Goal: Transaction & Acquisition: Book appointment/travel/reservation

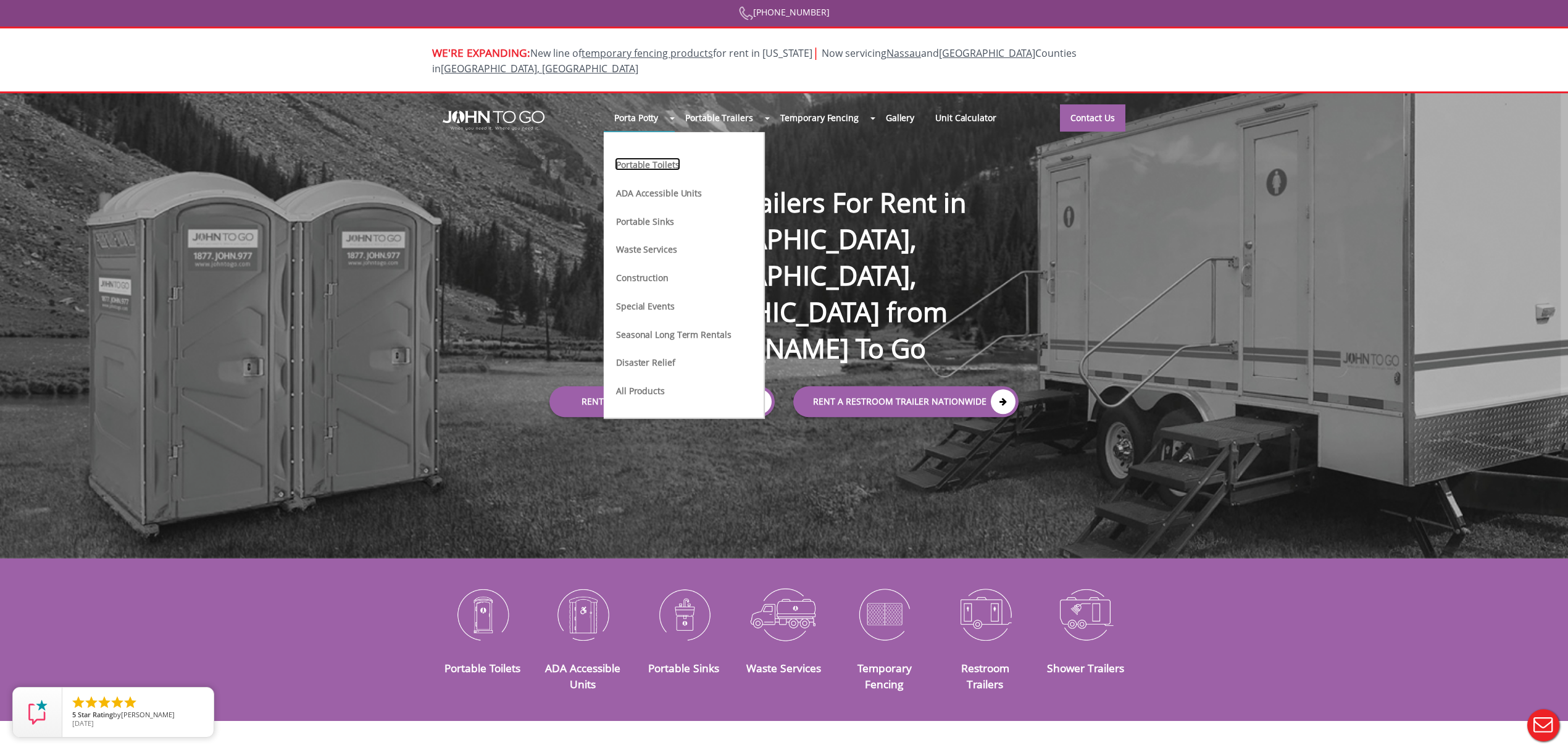
drag, startPoint x: 670, startPoint y: 145, endPoint x: 684, endPoint y: 152, distance: 15.7
click at [672, 158] on link "Portable Toilets" at bounding box center [647, 164] width 65 height 13
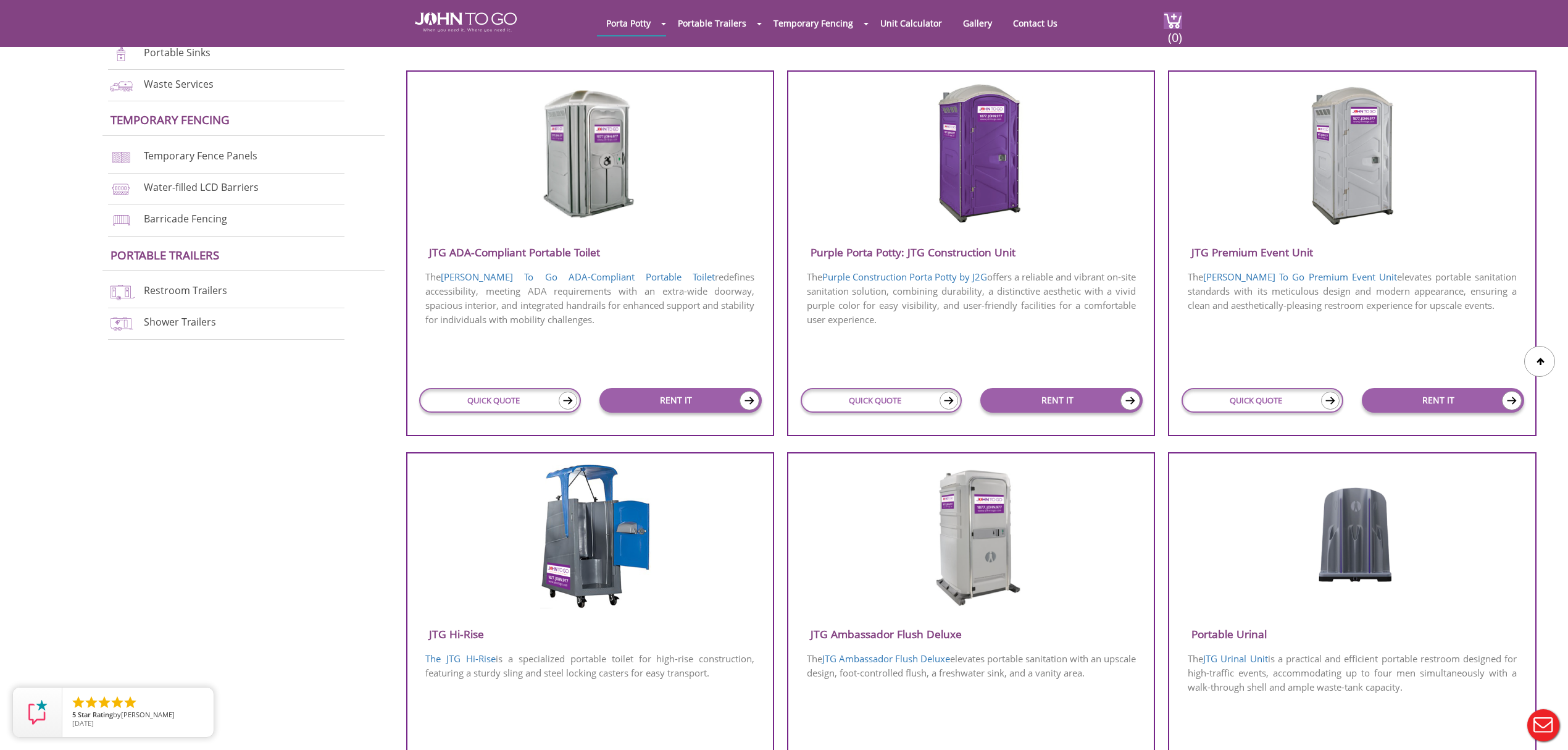
scroll to position [494, 0]
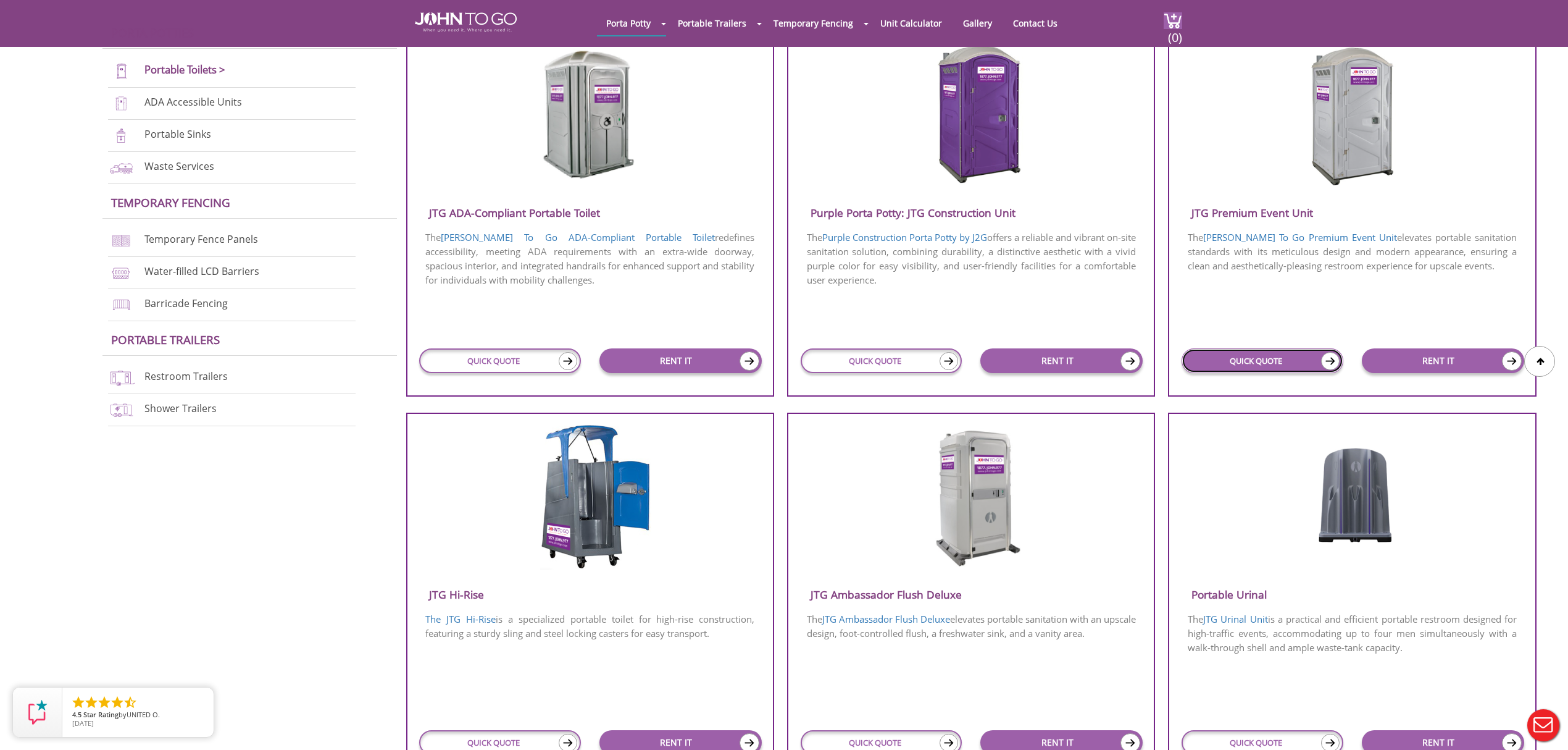
click at [1254, 354] on link "QUICK QUOTE" at bounding box center [1262, 361] width 162 height 24
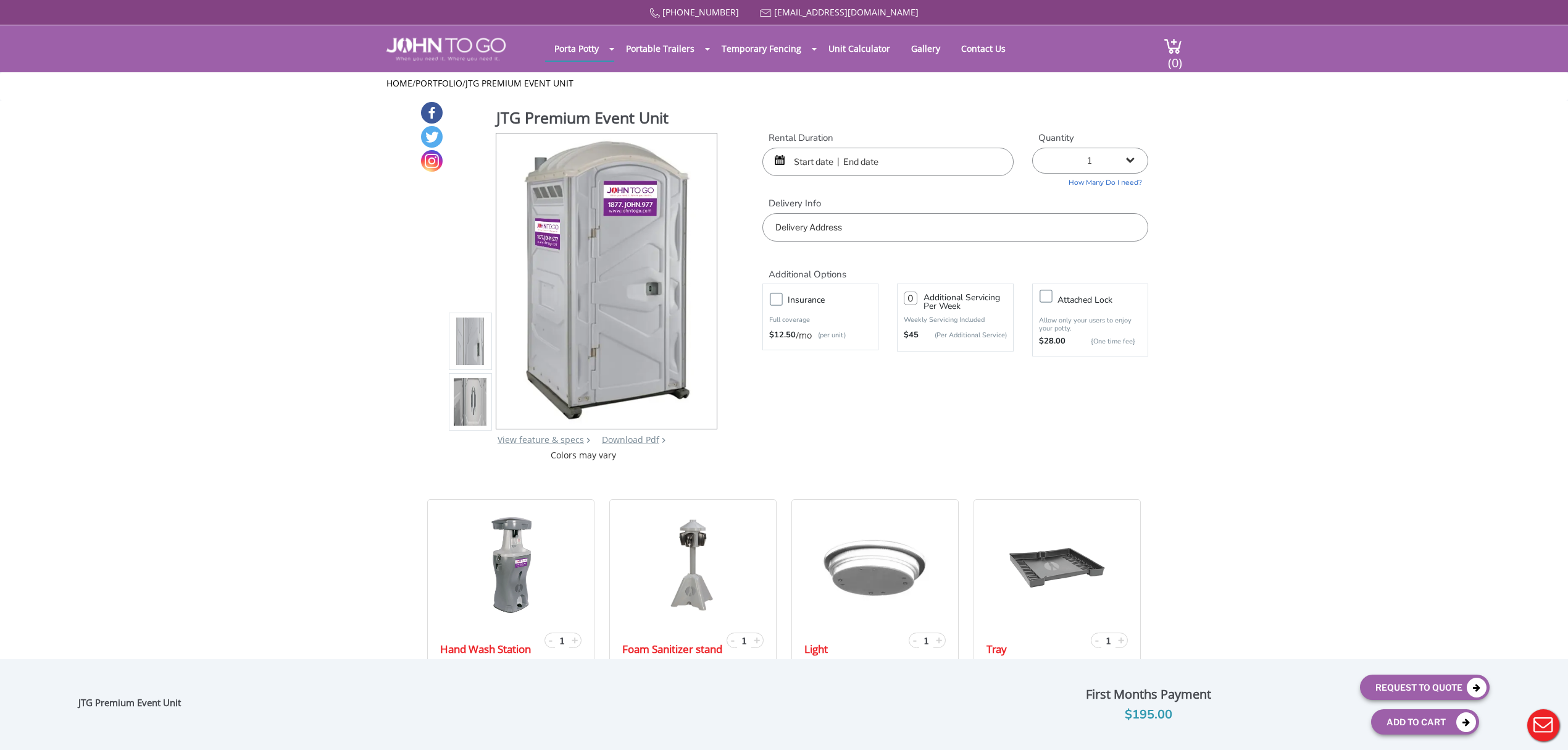
click at [821, 166] on input "text" at bounding box center [888, 162] width 252 height 29
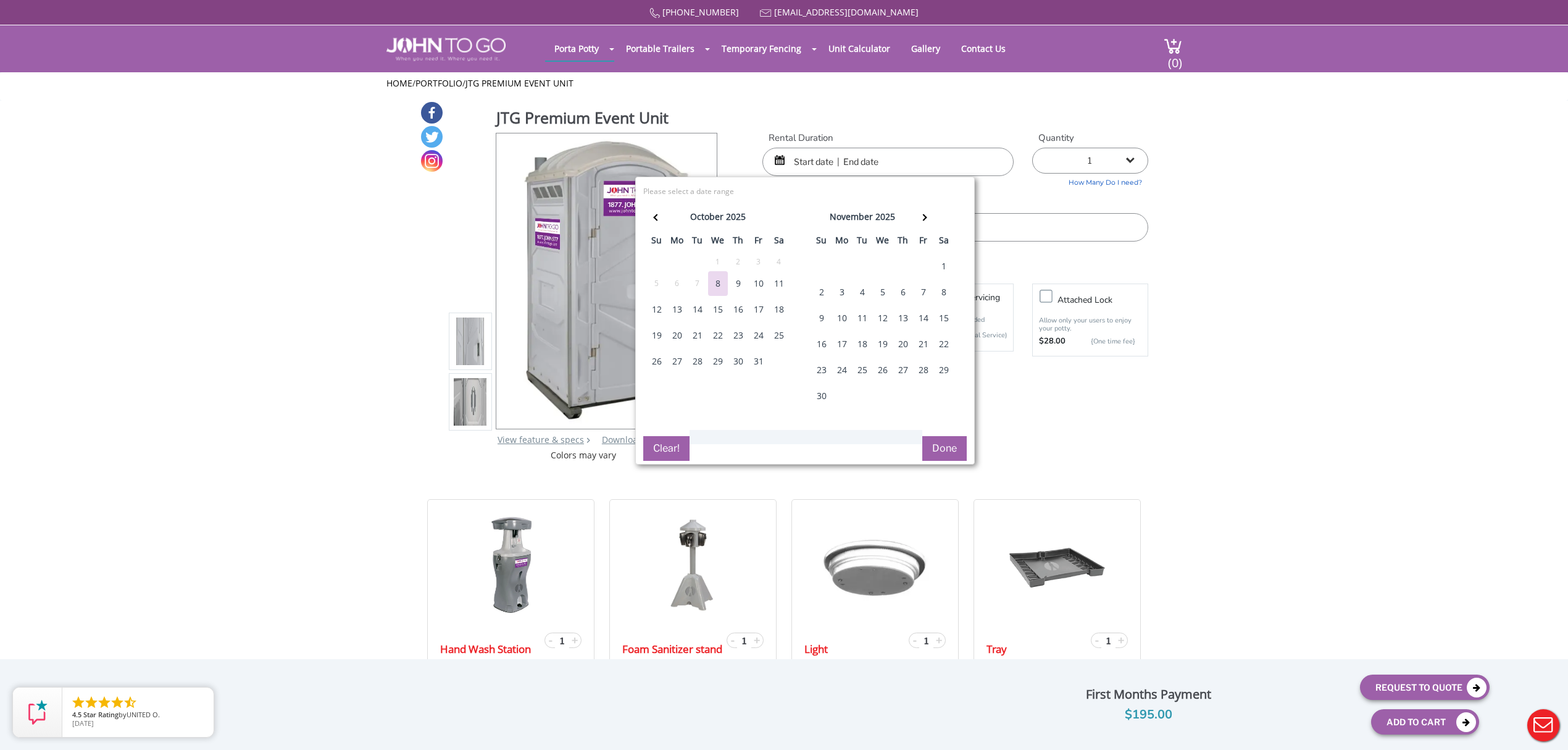
click at [742, 367] on div "30" at bounding box center [738, 361] width 20 height 24
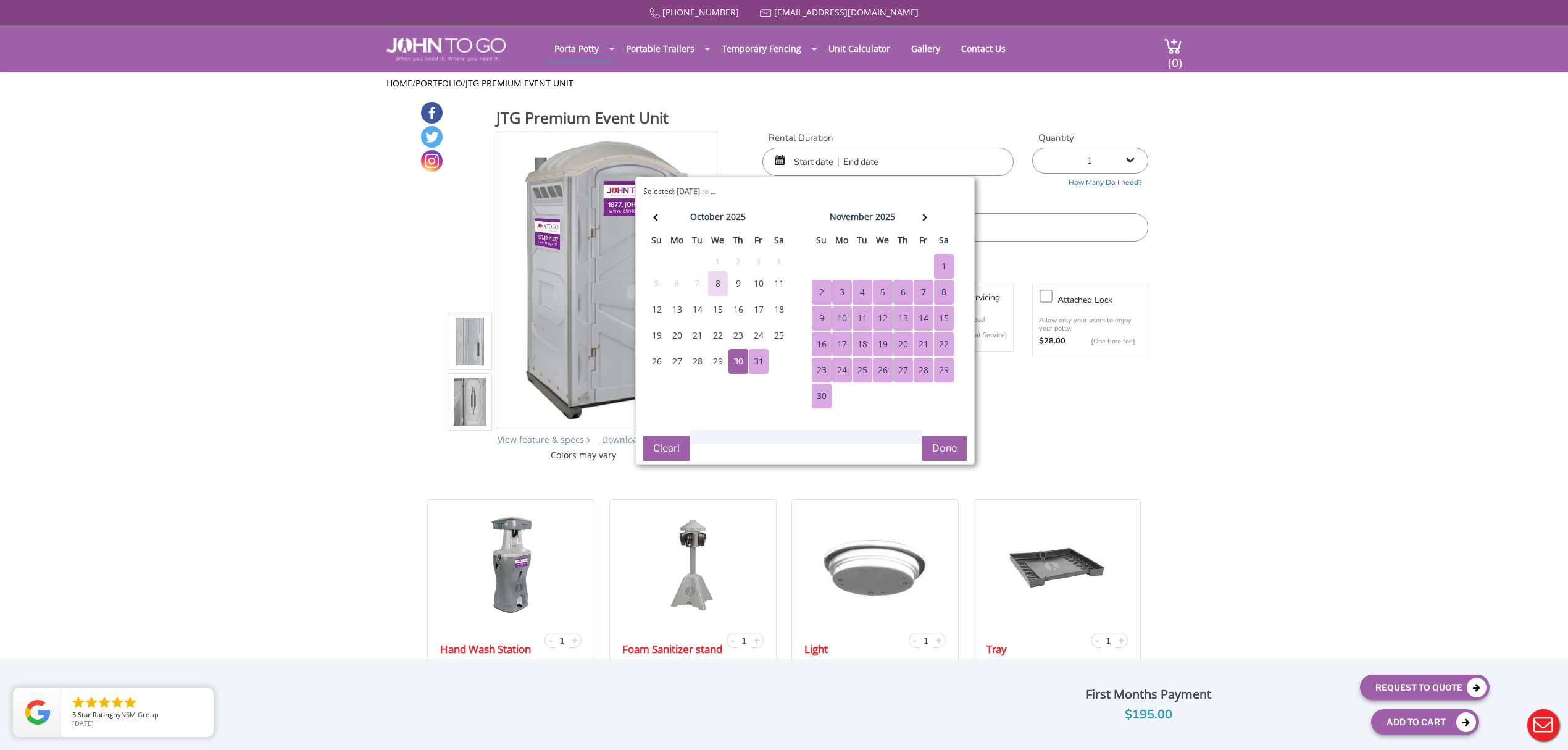
click at [950, 453] on button "Done" at bounding box center [945, 449] width 44 height 24
type input "0"
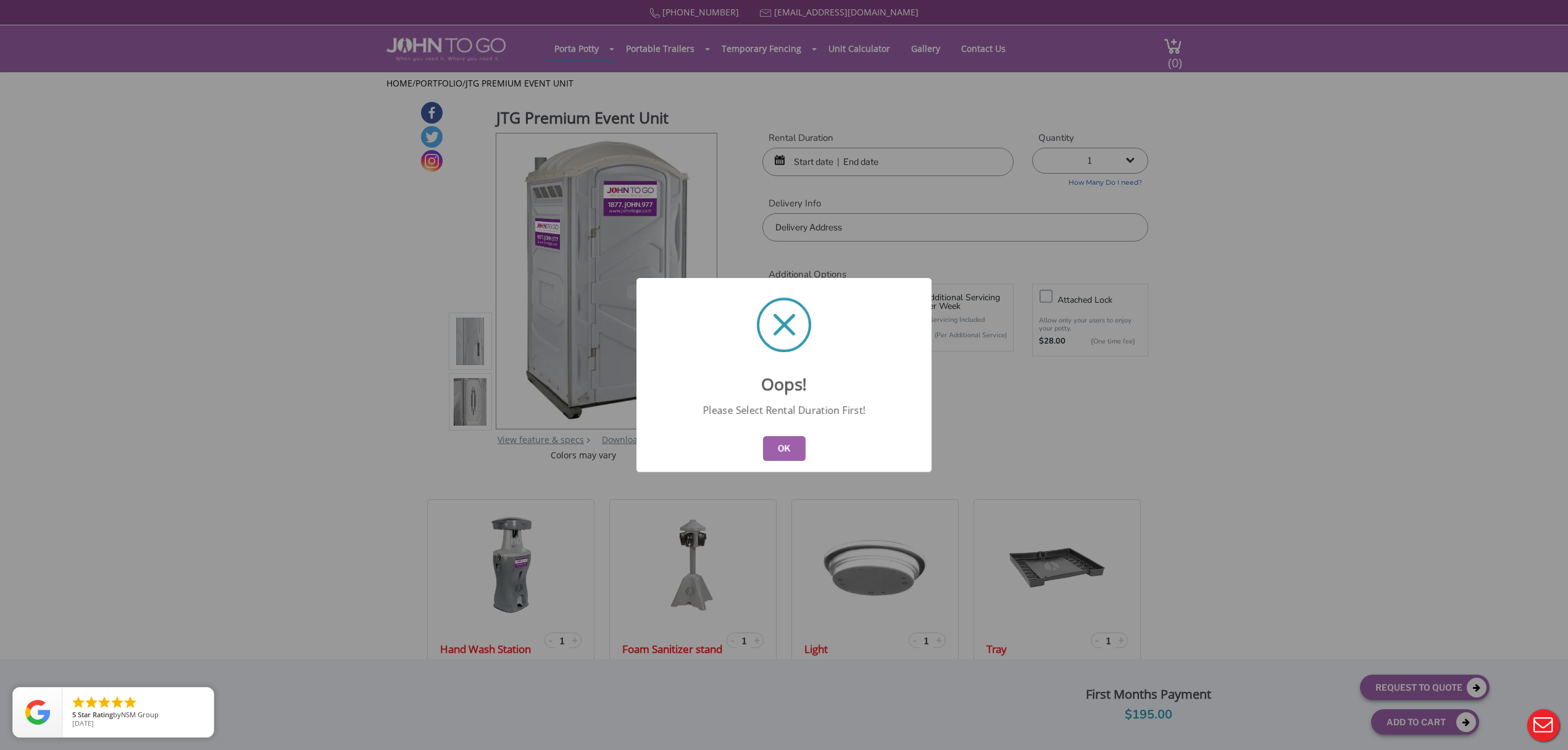
click at [791, 449] on button "OK" at bounding box center [784, 449] width 43 height 24
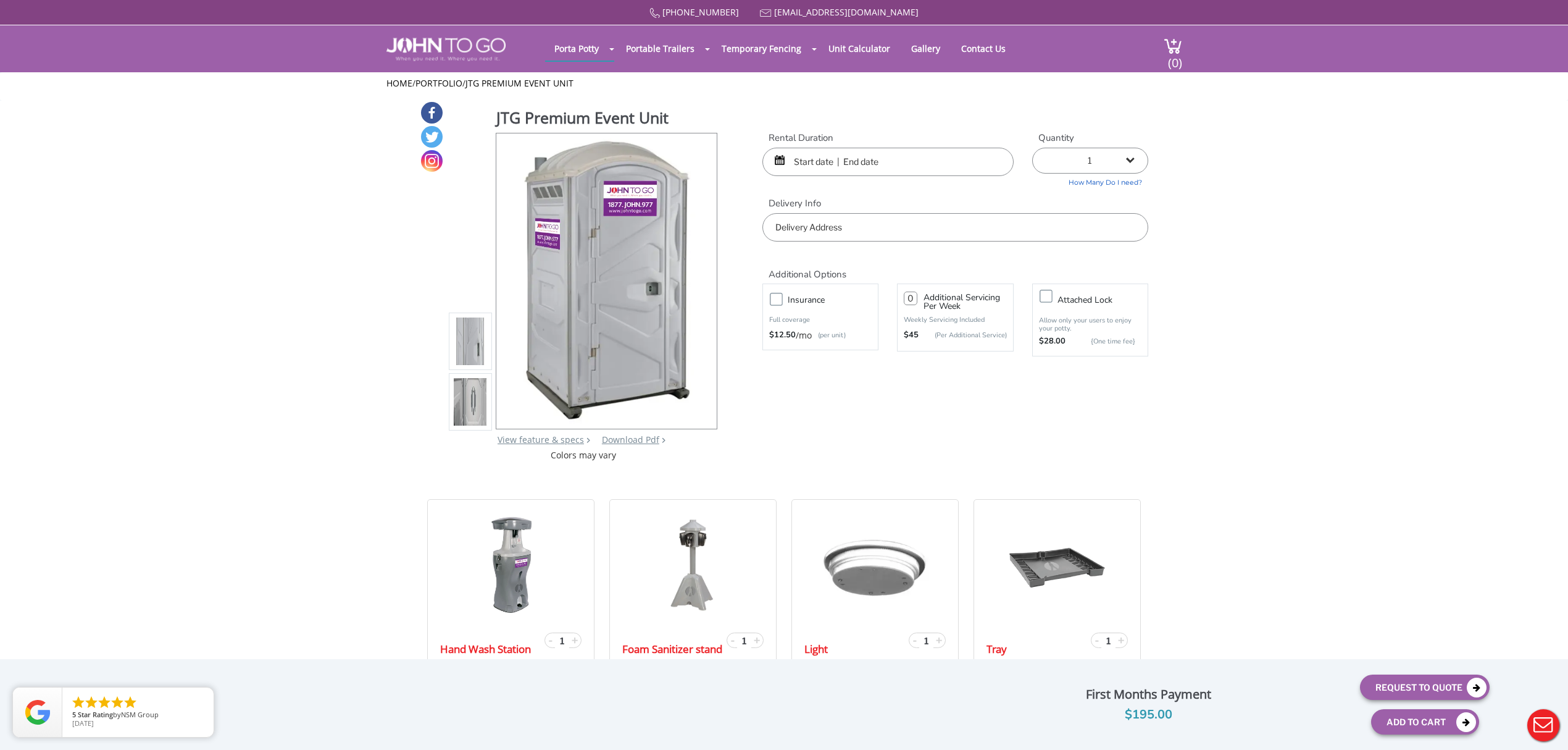
drag, startPoint x: 821, startPoint y: 171, endPoint x: 817, endPoint y: 175, distance: 5.7
click at [815, 160] on input "text" at bounding box center [888, 162] width 252 height 29
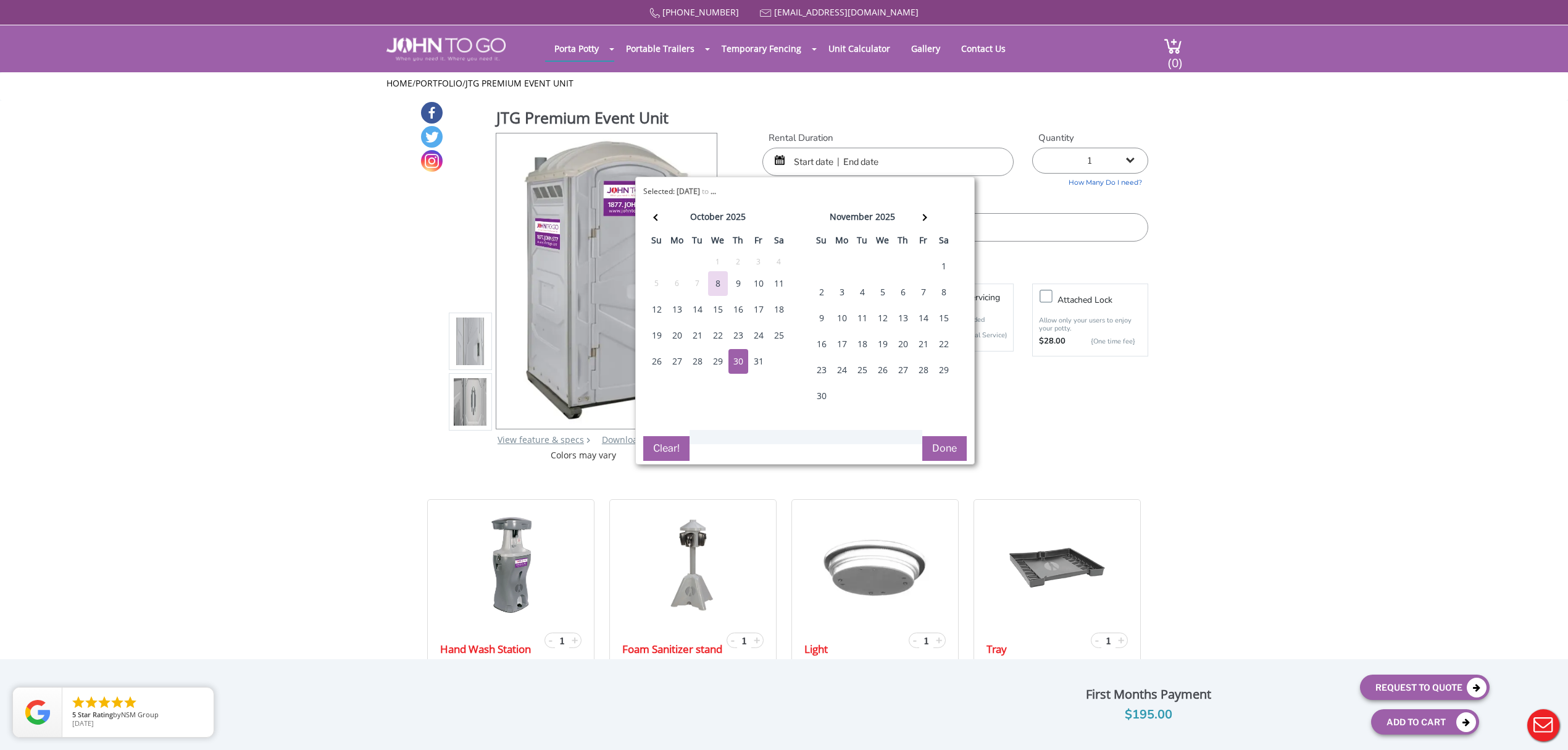
click at [737, 364] on div "30" at bounding box center [738, 361] width 20 height 24
type input "10/30/2025 to 10/30/2025"
click at [1039, 226] on input "text" at bounding box center [955, 227] width 386 height 29
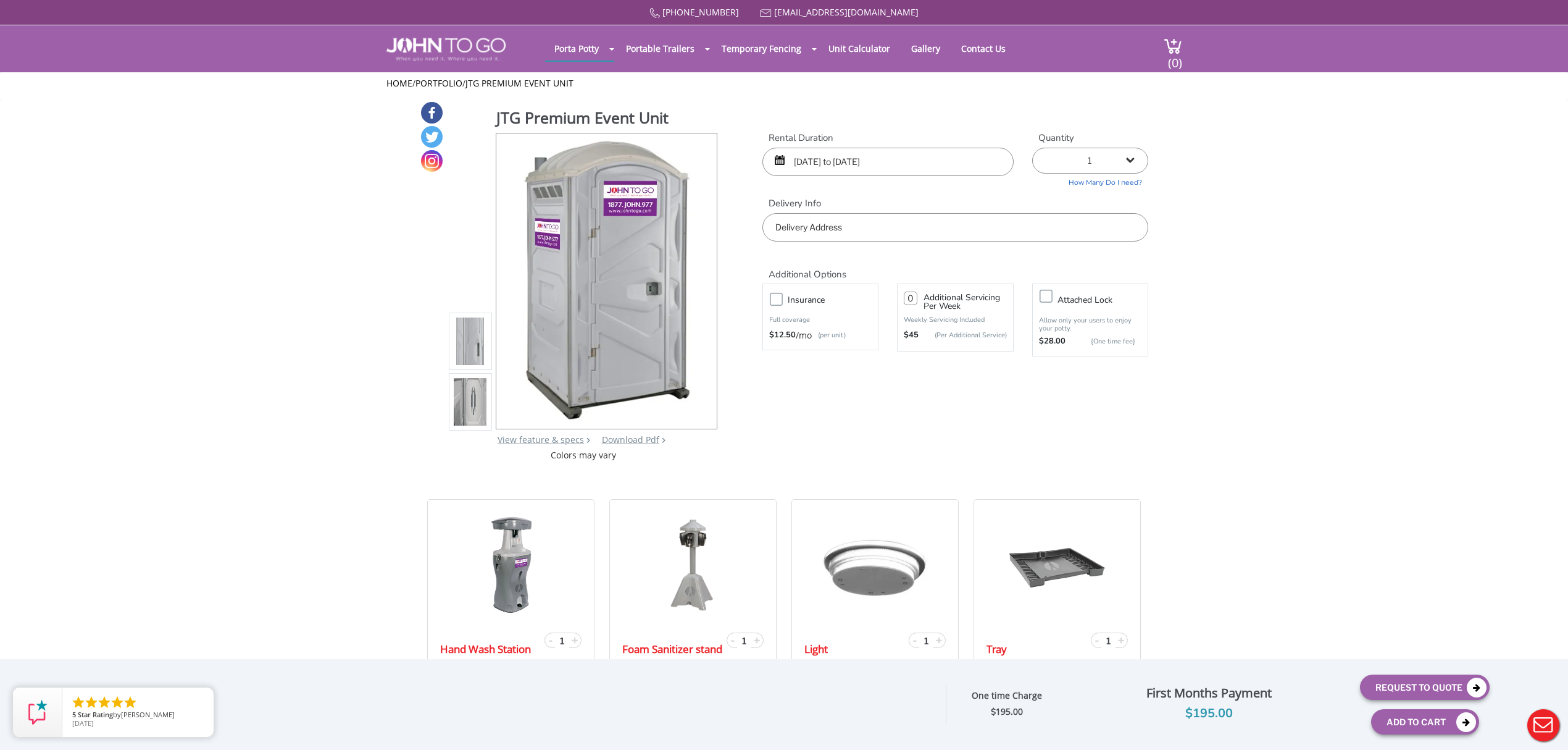
click at [871, 230] on input "text" at bounding box center [955, 227] width 386 height 29
drag, startPoint x: 859, startPoint y: 230, endPoint x: 689, endPoint y: 218, distance: 170.4
click at [689, 218] on div "JTG Premium Event Unit View feature & specs Download Pdf Product PDF Addon PDF …" at bounding box center [784, 281] width 729 height 361
click at [865, 225] on input "22 bethae dr" at bounding box center [955, 227] width 386 height 29
drag, startPoint x: 857, startPoint y: 225, endPoint x: 808, endPoint y: 227, distance: 49.0
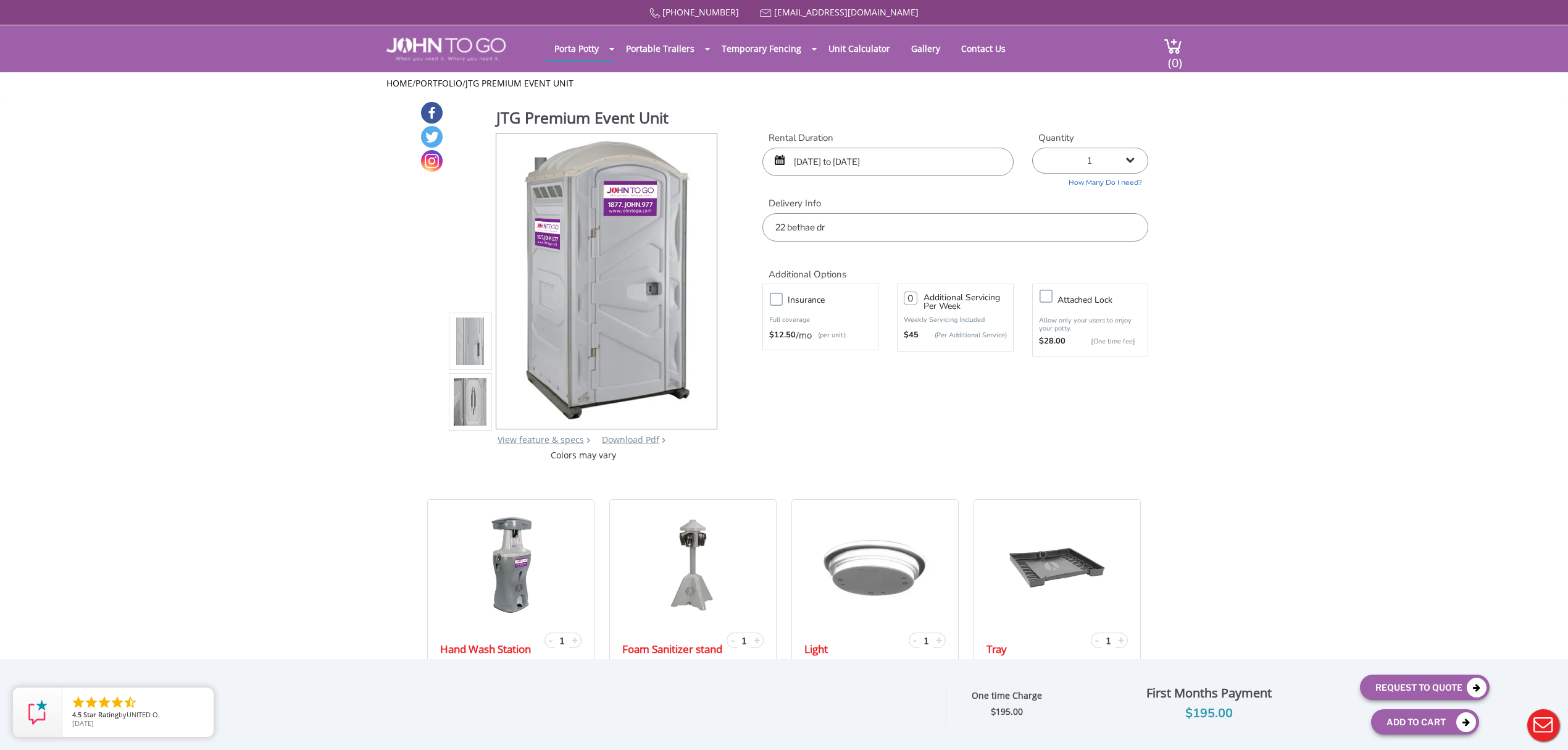
click at [808, 227] on input "22 bethae dr" at bounding box center [955, 227] width 386 height 29
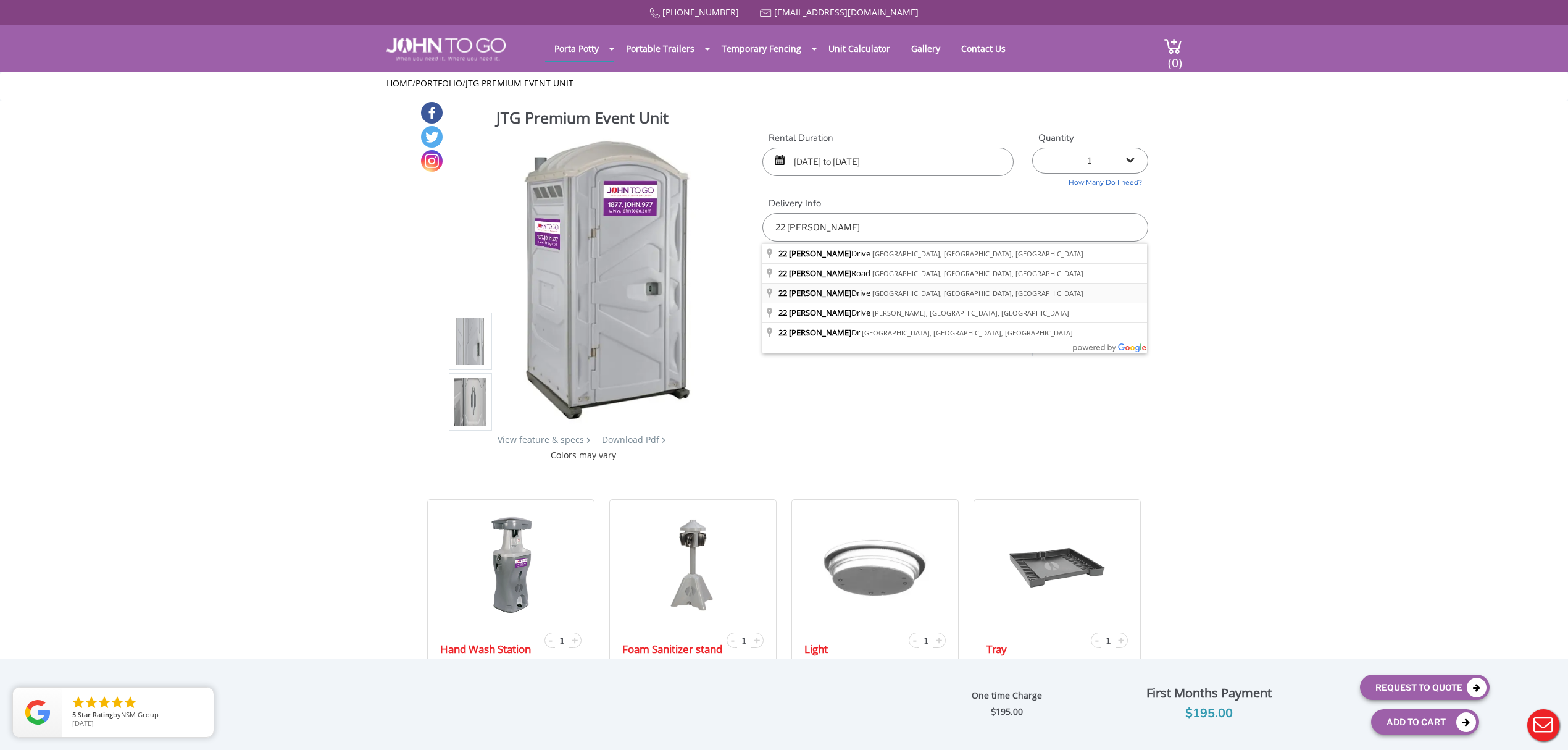
type input "22 Bethea Drive, Ossining, NY, USA"
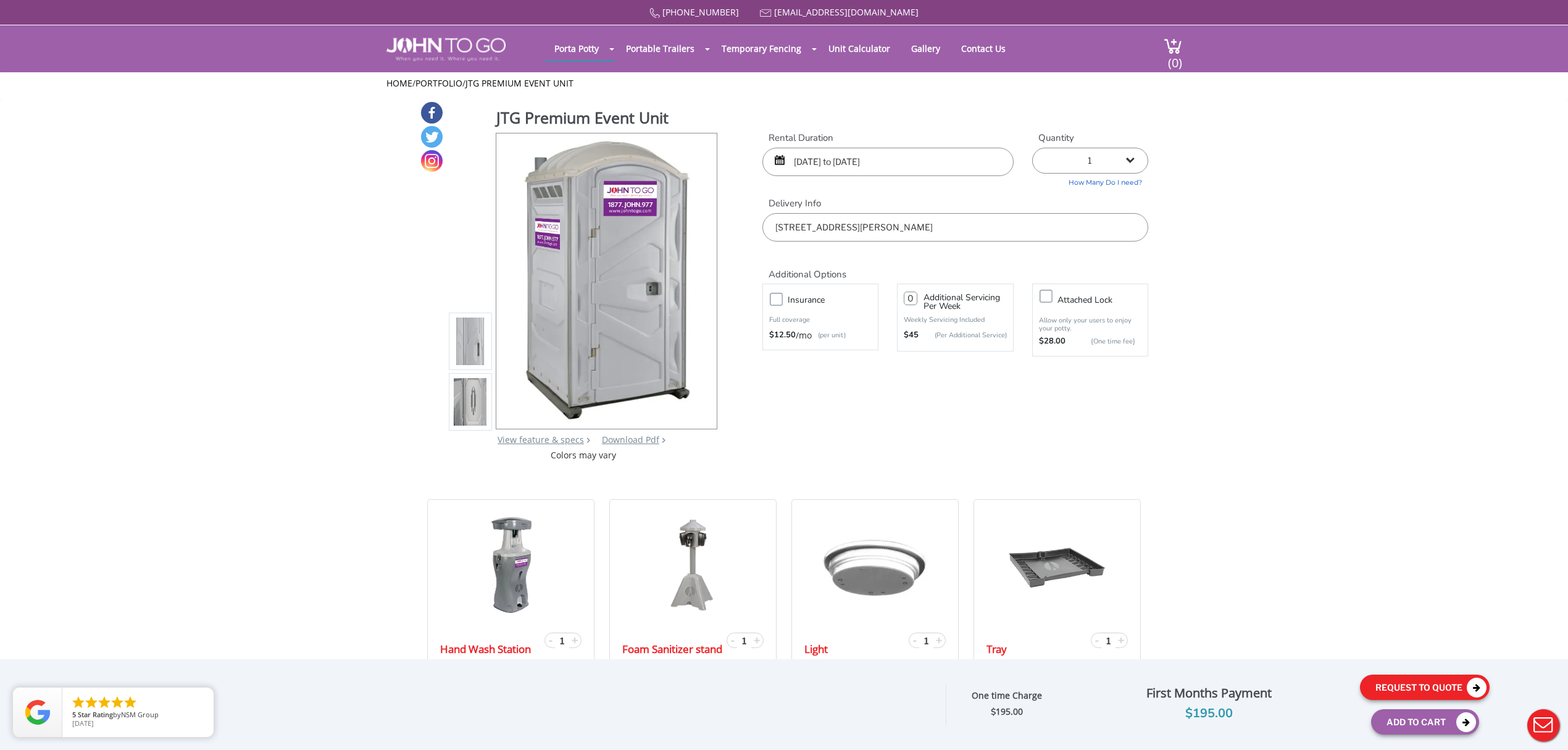
click at [1436, 687] on button "Request To Quote" at bounding box center [1424, 686] width 130 height 25
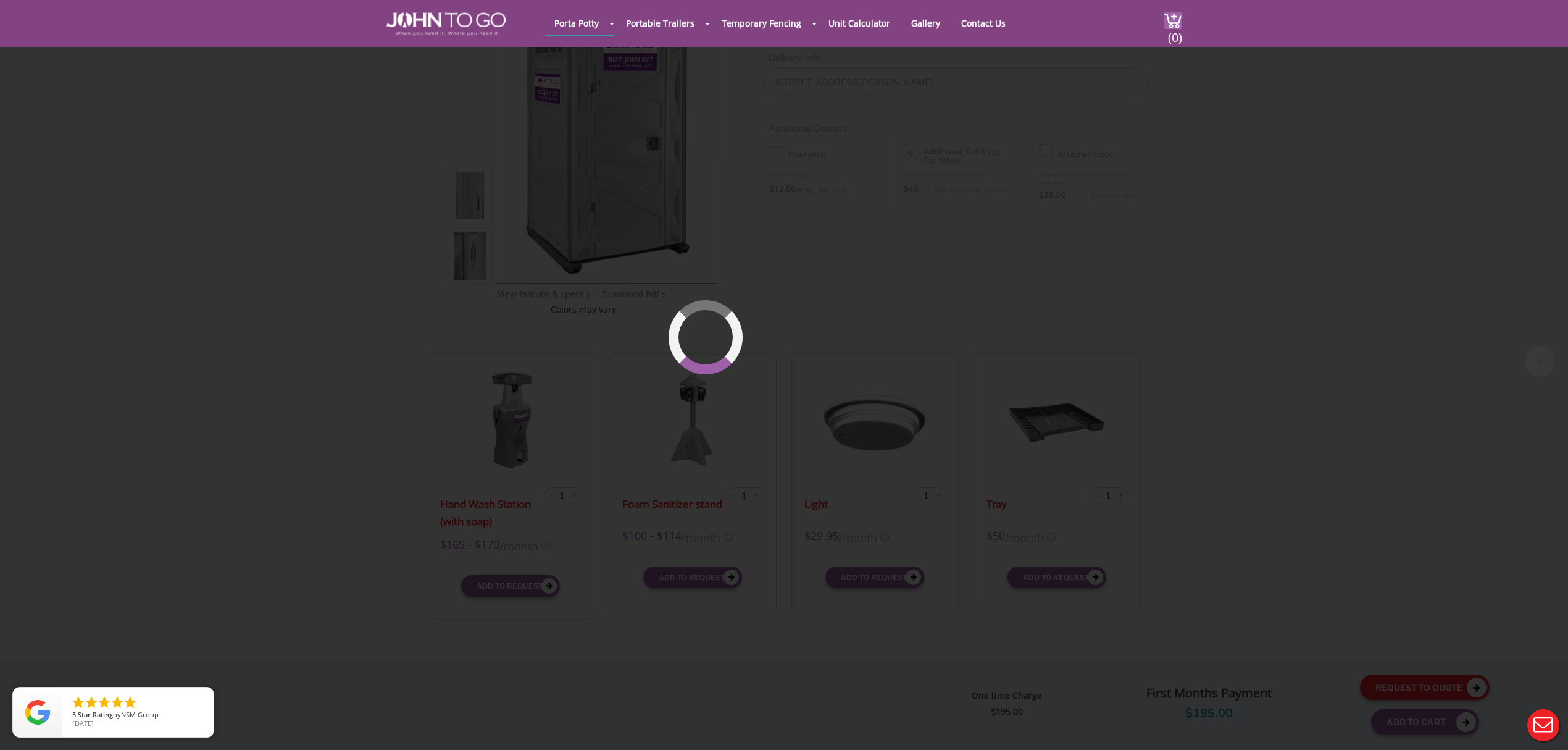
scroll to position [132, 0]
